Goal: Information Seeking & Learning: Compare options

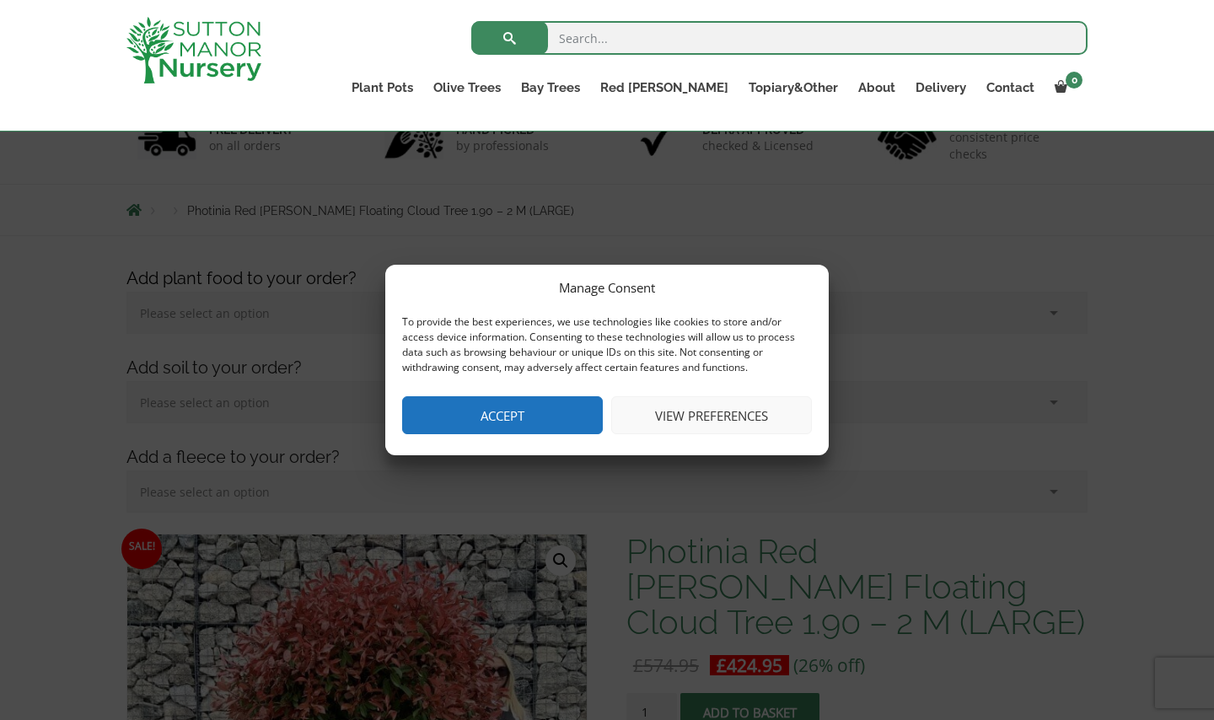
click at [560, 426] on button "Accept" at bounding box center [502, 415] width 201 height 38
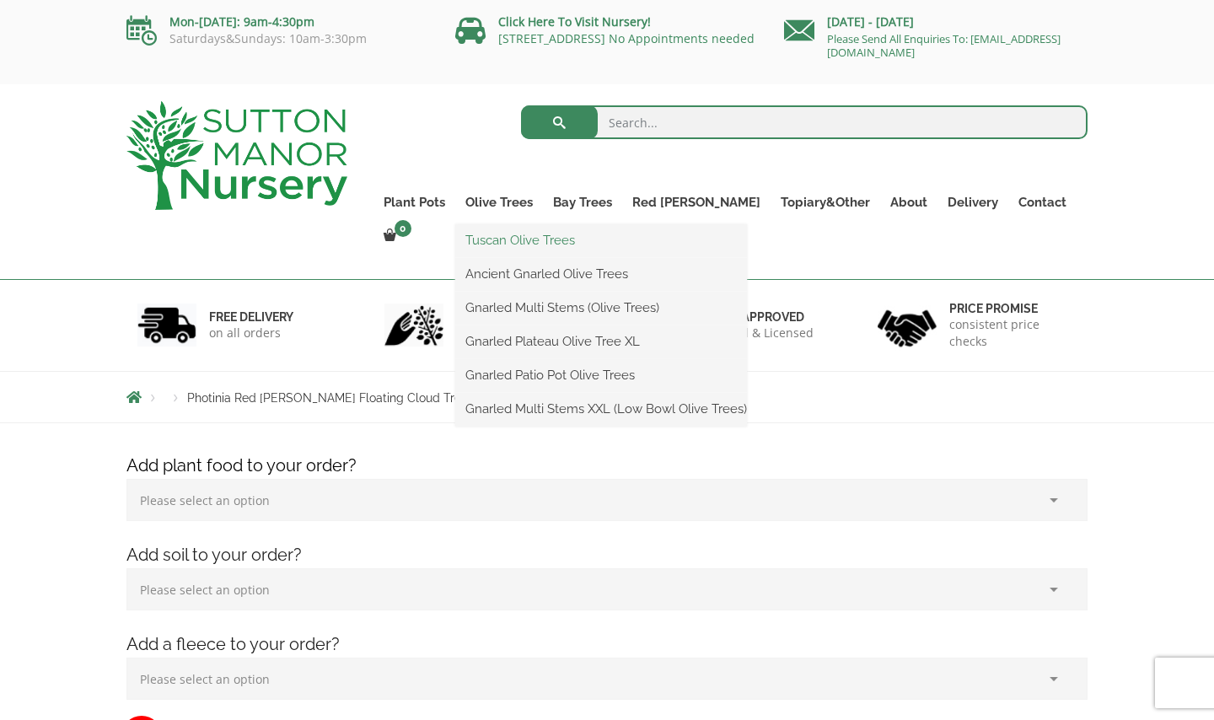
click at [543, 243] on link "Tuscan Olive Trees" at bounding box center [601, 240] width 292 height 25
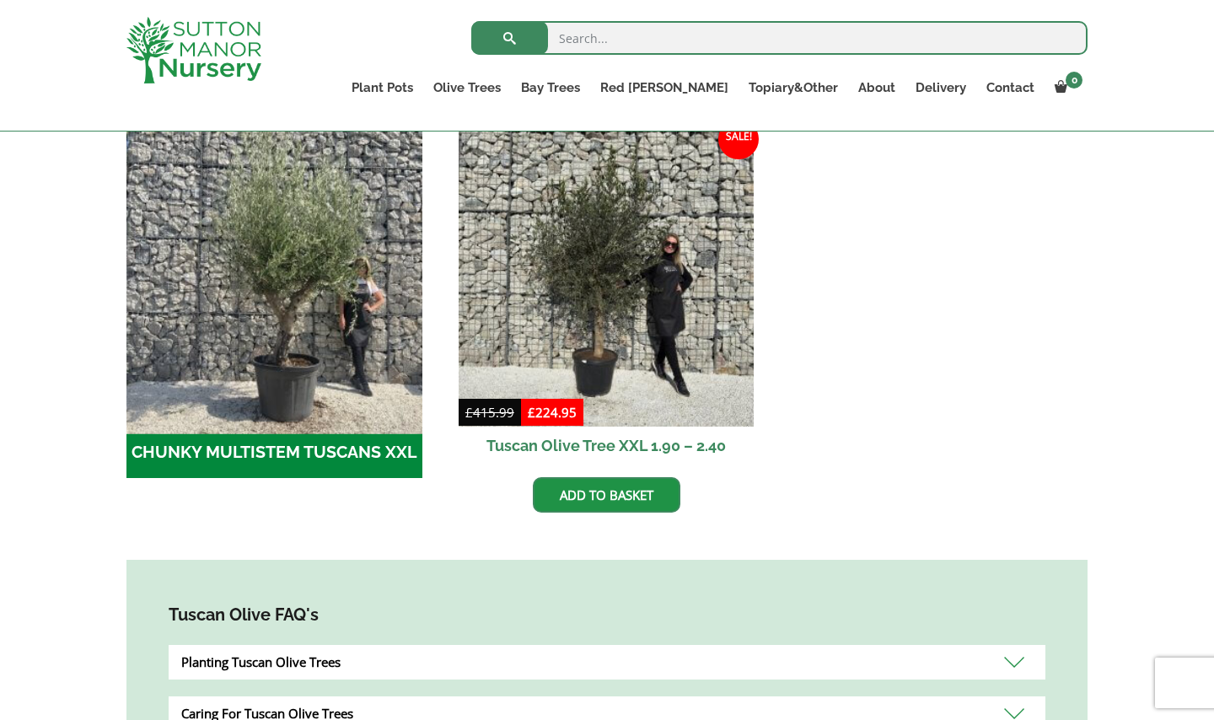
click at [213, 284] on img "Visit product category CHUNKY MULTISTEM TUSCANS XXL" at bounding box center [274, 278] width 310 height 310
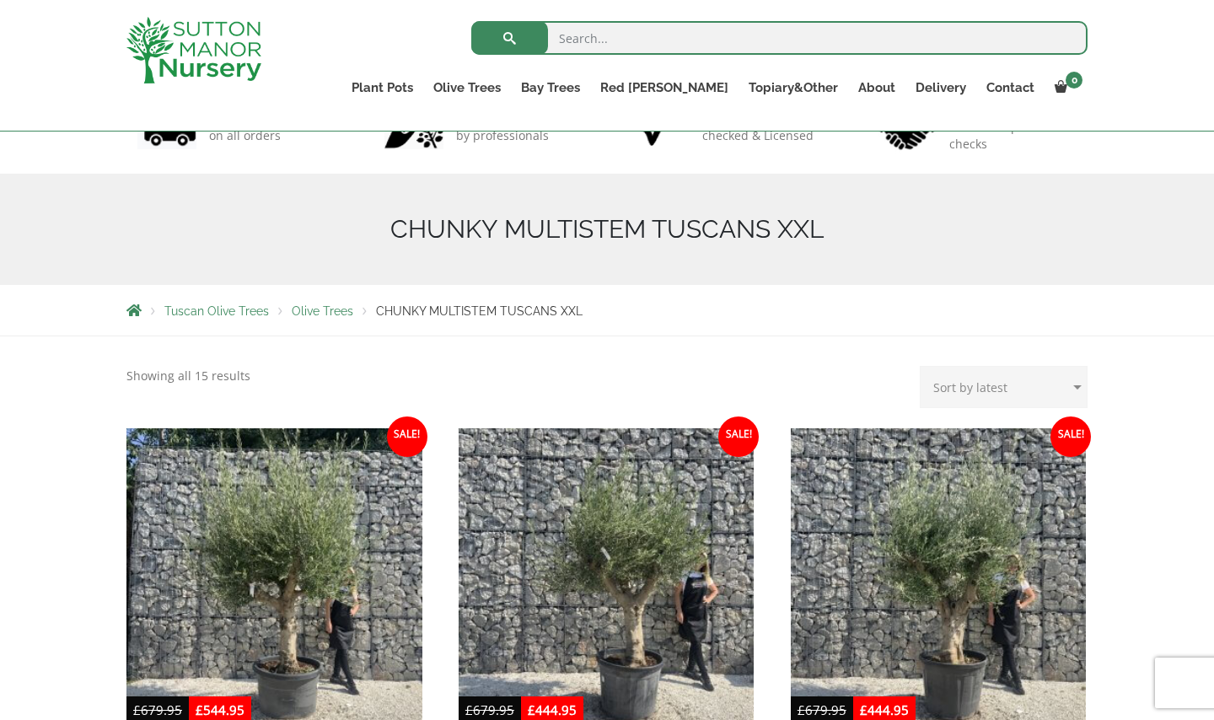
scroll to position [129, 0]
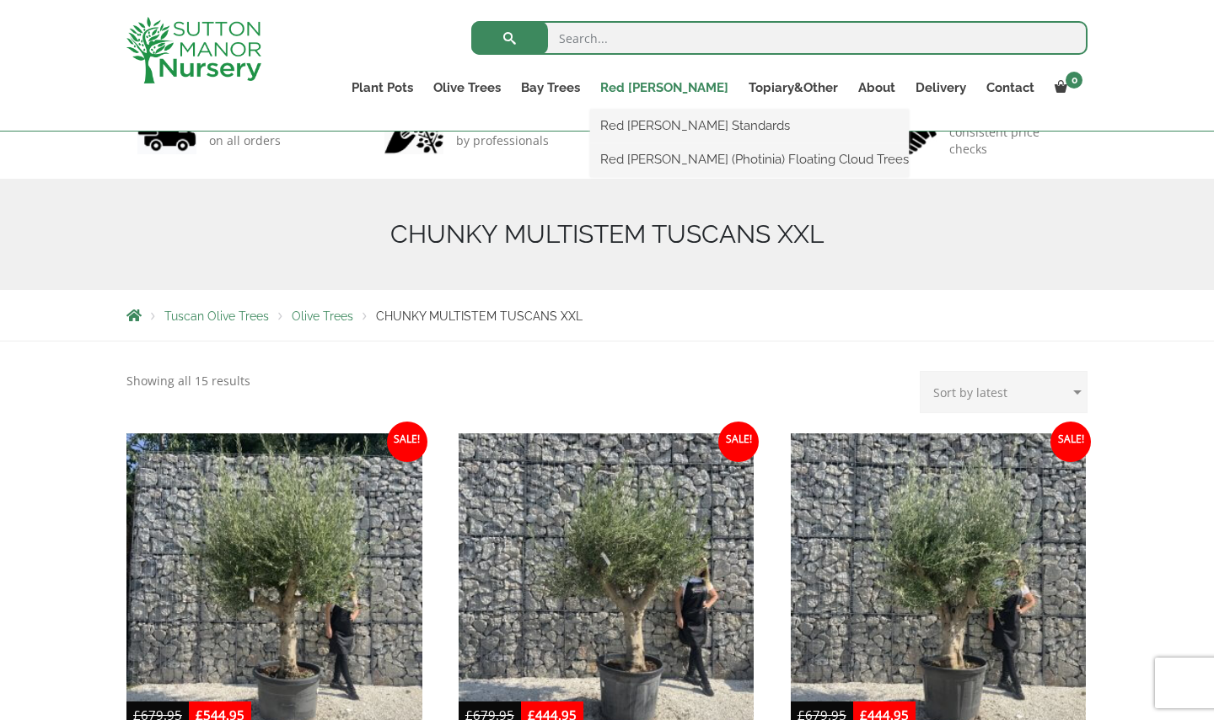
click at [700, 92] on link "Red [PERSON_NAME]" at bounding box center [664, 88] width 148 height 24
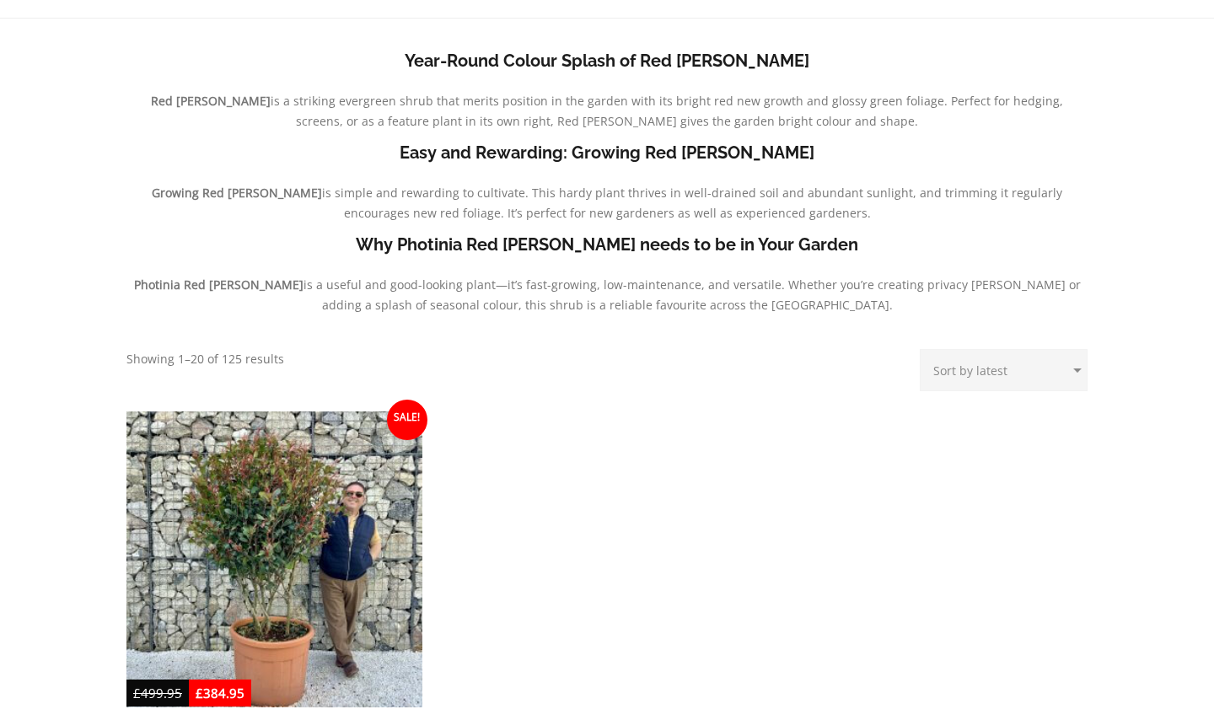
scroll to position [619, 0]
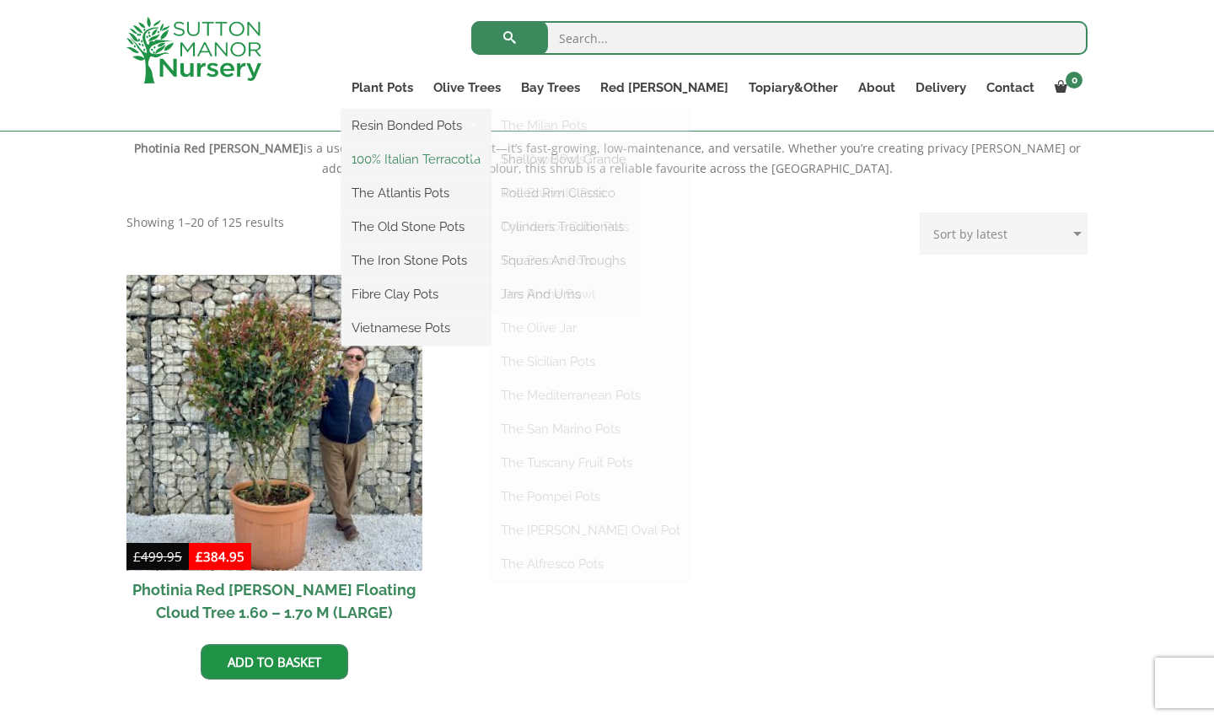
click at [475, 155] on link "100% Italian Terracotta" at bounding box center [415, 159] width 149 height 25
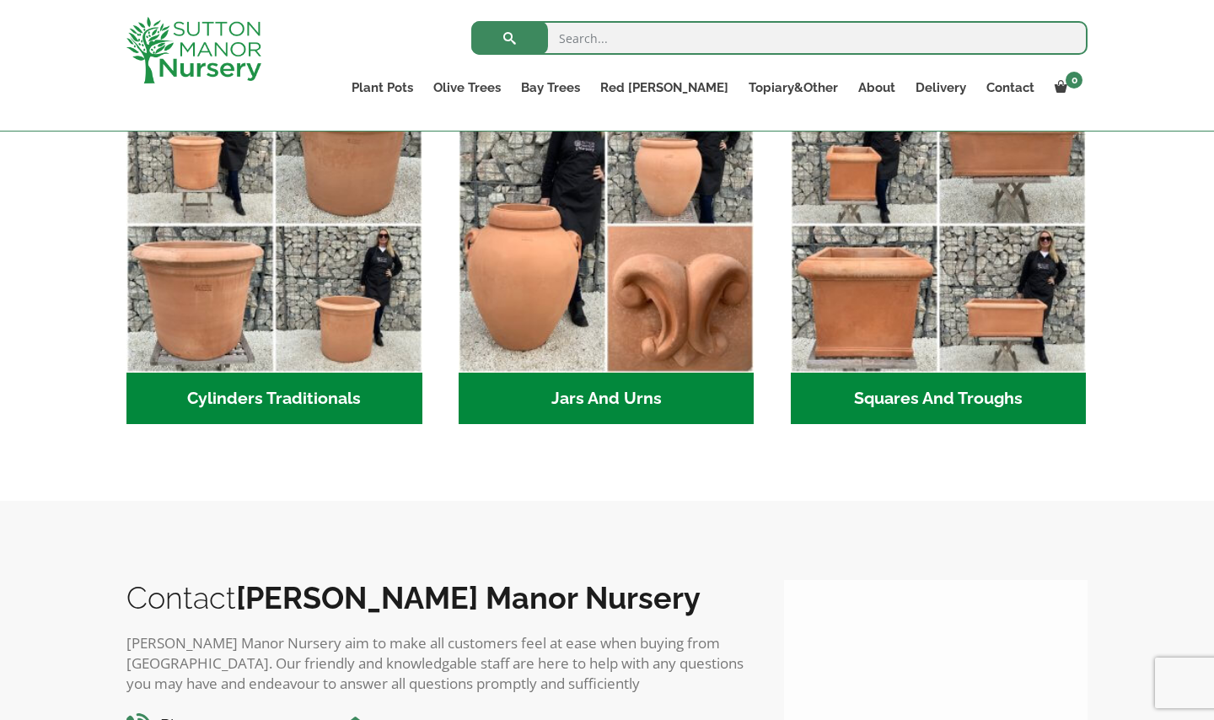
scroll to position [1010, 0]
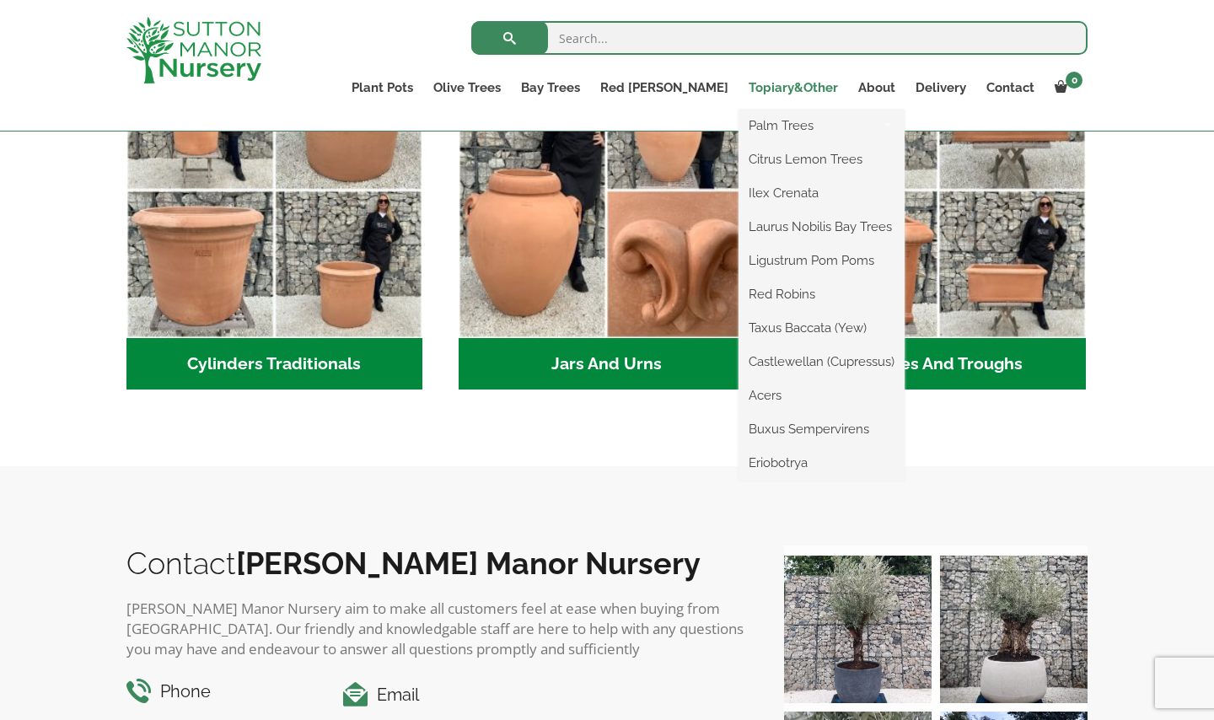
click at [823, 83] on link "Topiary&Other" at bounding box center [793, 88] width 110 height 24
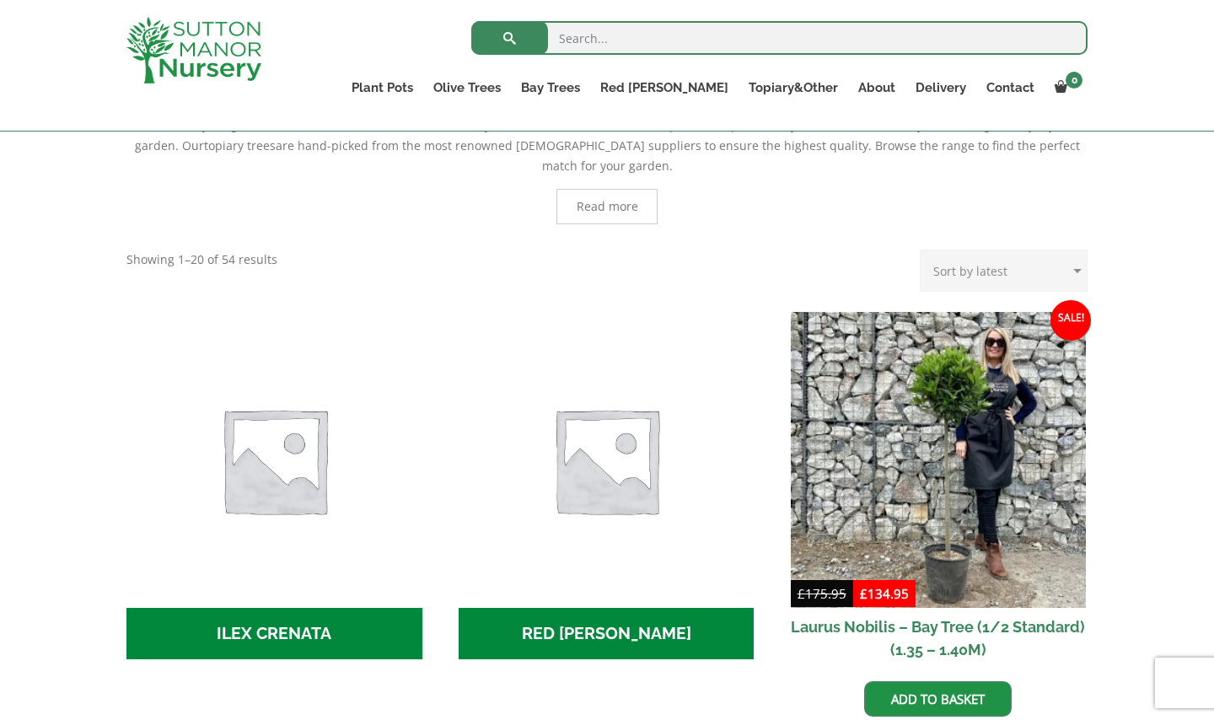
click at [1007, 250] on select "Sort by popularity Sort by latest Sort by price: low to high Sort by price: hig…" at bounding box center [1003, 270] width 168 height 42
select select "price-desc"
click at [924, 249] on select "Sort by popularity Sort by latest Sort by price: low to high Sort by price: hig…" at bounding box center [1003, 270] width 168 height 42
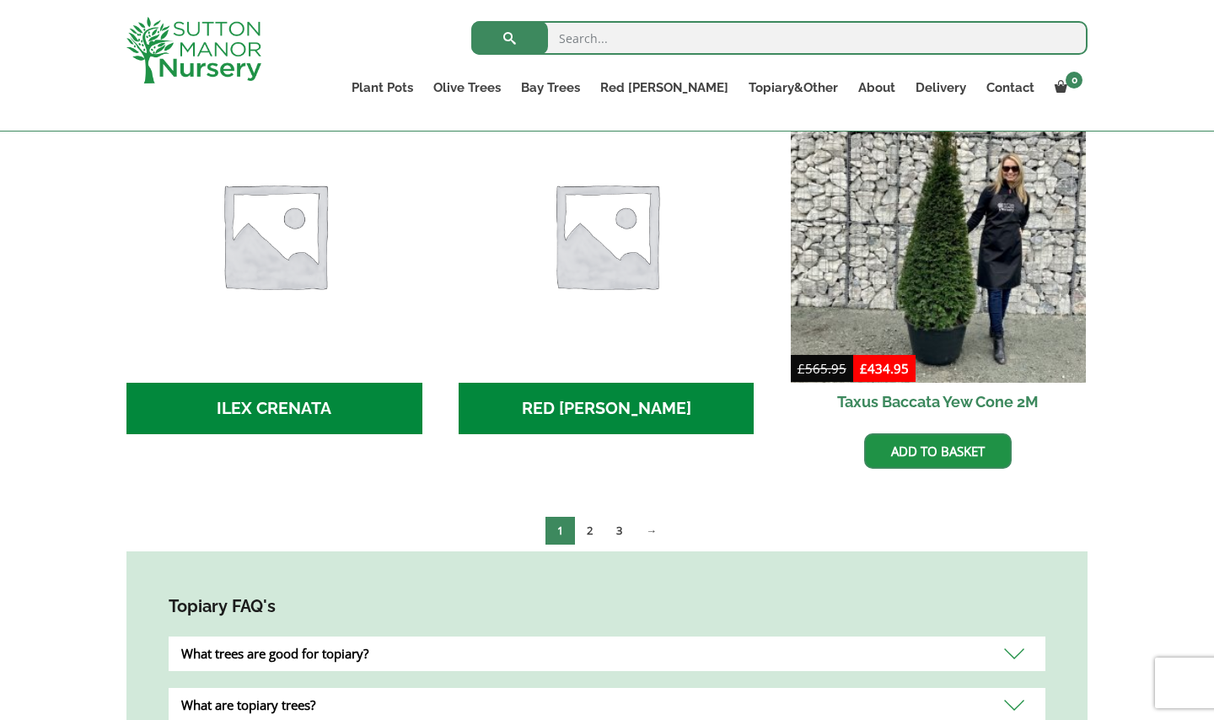
scroll to position [714, 0]
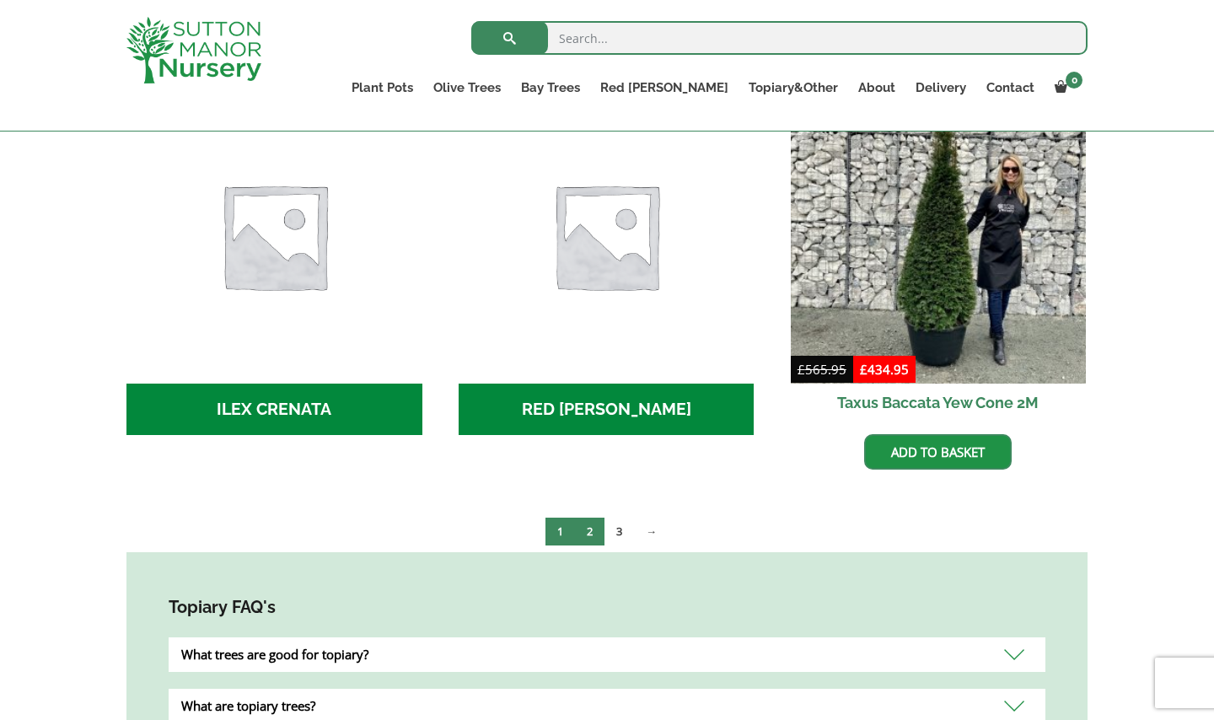
click at [587, 517] on link "2" at bounding box center [589, 531] width 29 height 28
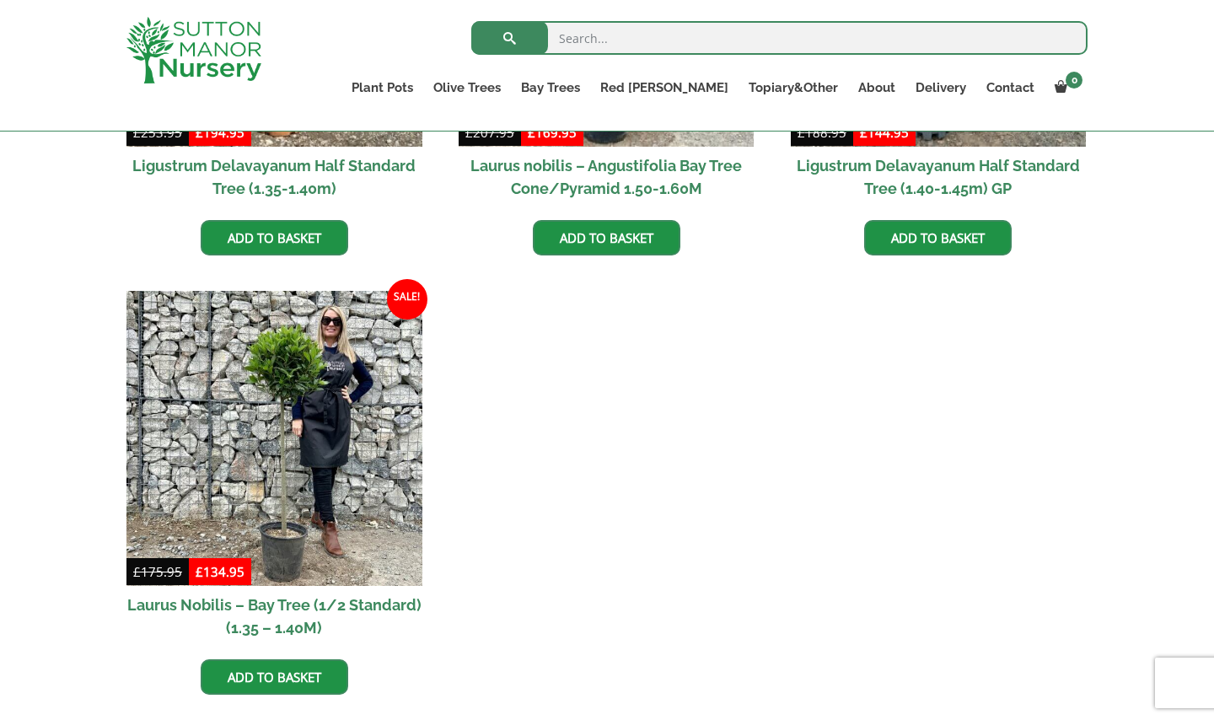
scroll to position [713, 0]
